Goal: Task Accomplishment & Management: Use online tool/utility

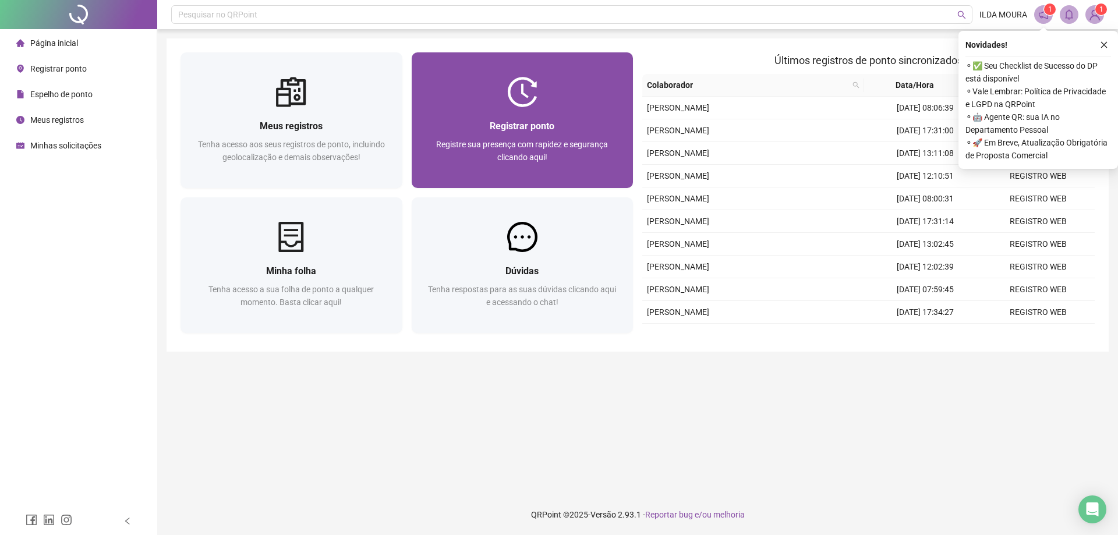
click at [449, 145] on span "Registre sua presença com rapidez e segurança clicando aqui!" at bounding box center [522, 151] width 172 height 22
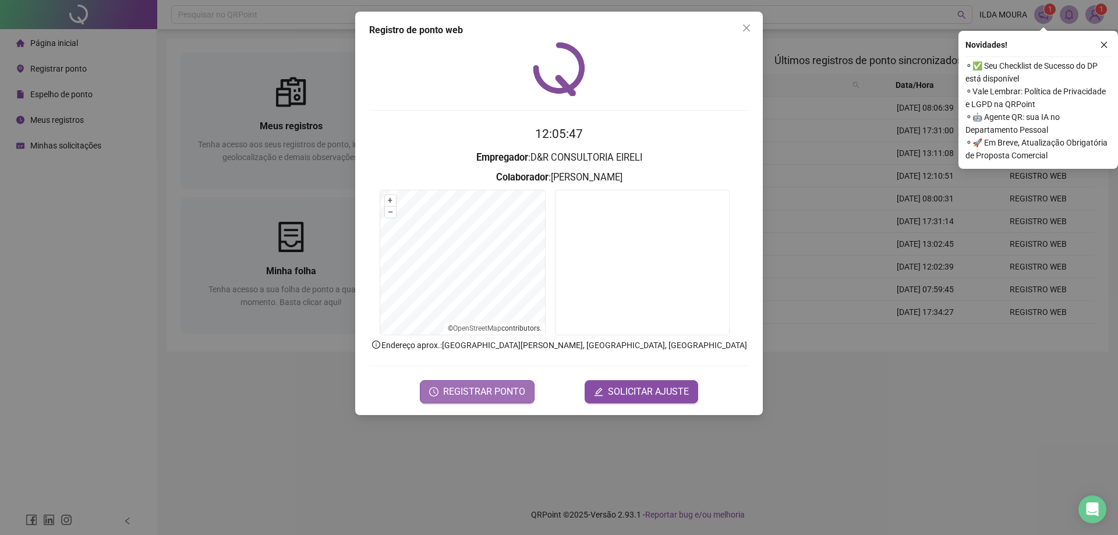
click at [471, 392] on span "REGISTRAR PONTO" at bounding box center [484, 392] width 82 height 14
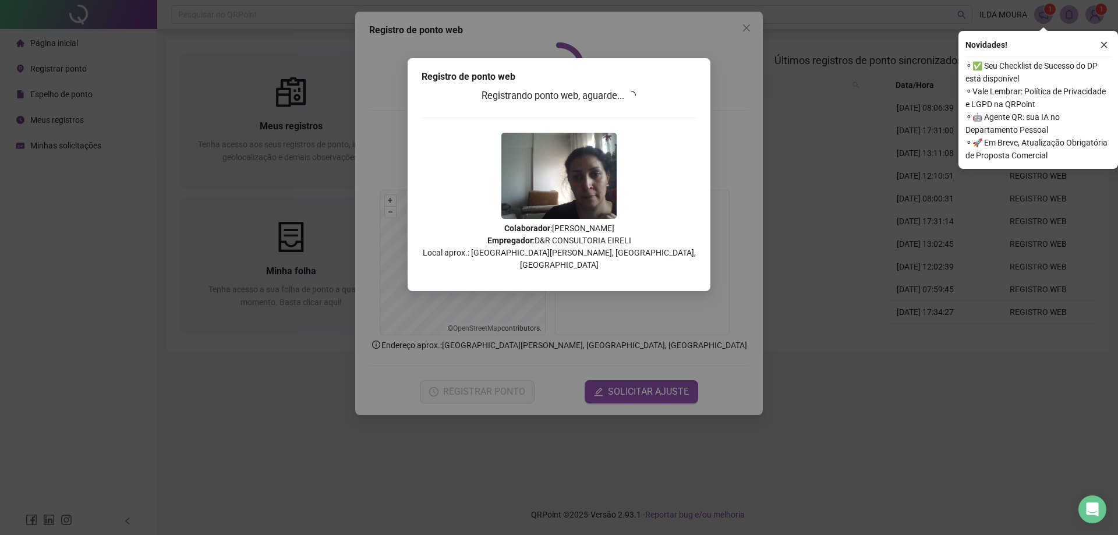
click at [765, 196] on div "Registro de ponto web Registrando ponto web, aguarde... Colaborador : [PERSON_N…" at bounding box center [559, 267] width 1118 height 535
click at [1105, 42] on icon "close" at bounding box center [1103, 45] width 8 height 8
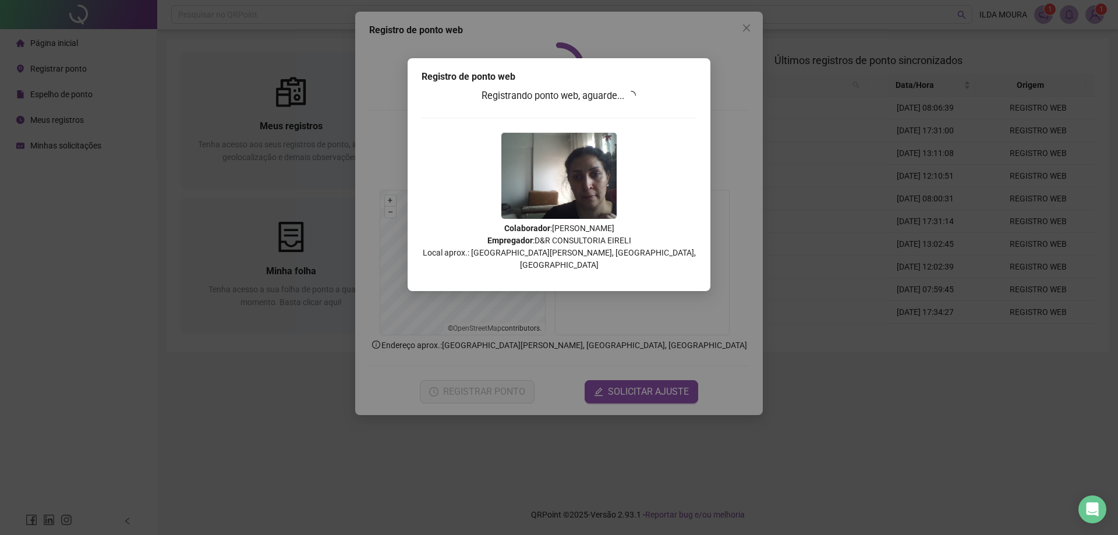
click at [747, 28] on div "Registro de ponto web Registrando ponto web, aguarde... Colaborador : [PERSON_N…" at bounding box center [559, 267] width 1118 height 535
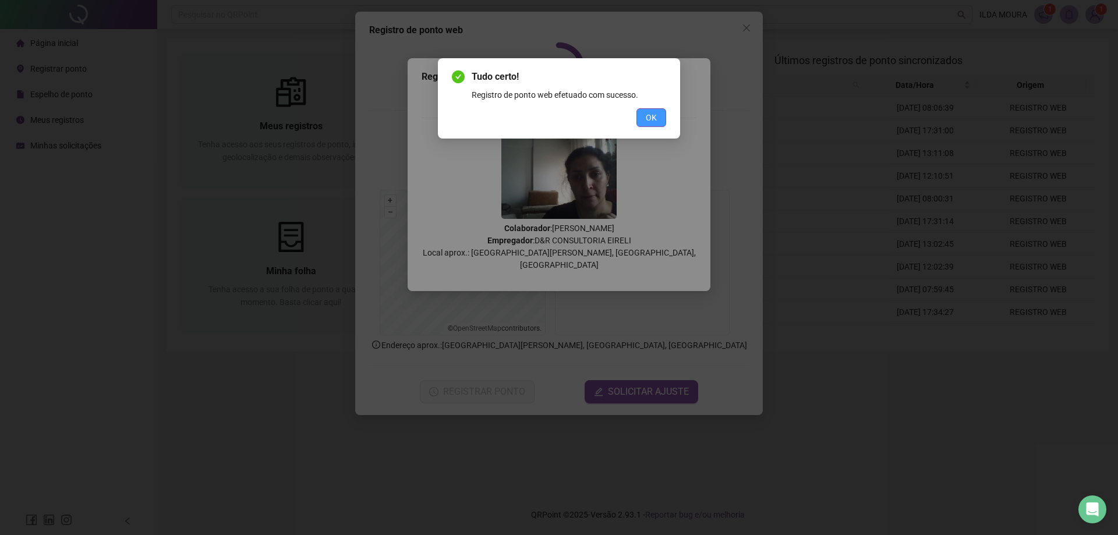
click at [649, 119] on span "OK" at bounding box center [650, 117] width 11 height 13
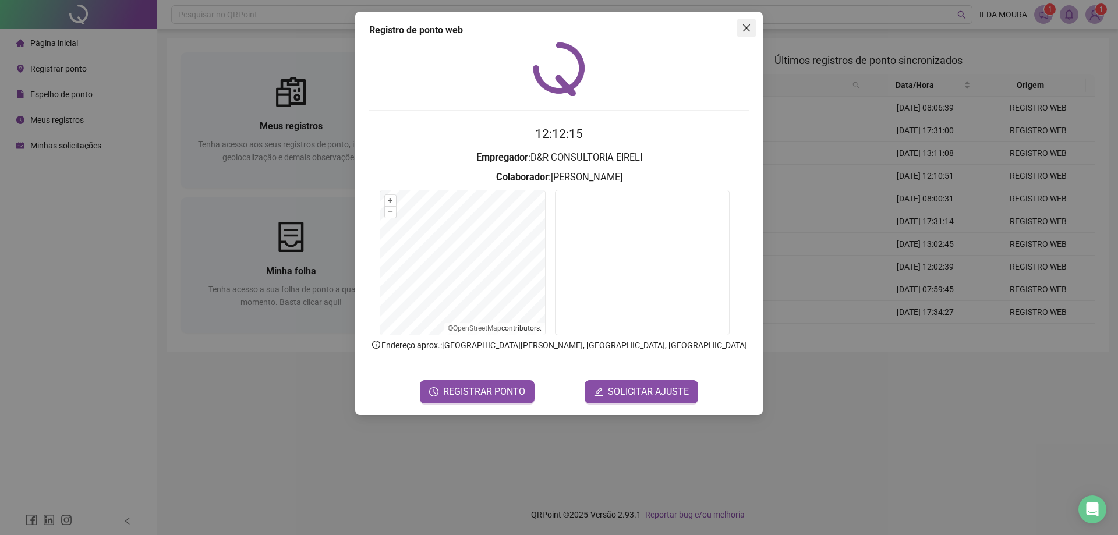
click at [739, 27] on span "Close" at bounding box center [746, 27] width 19 height 9
